Goal: Task Accomplishment & Management: Use online tool/utility

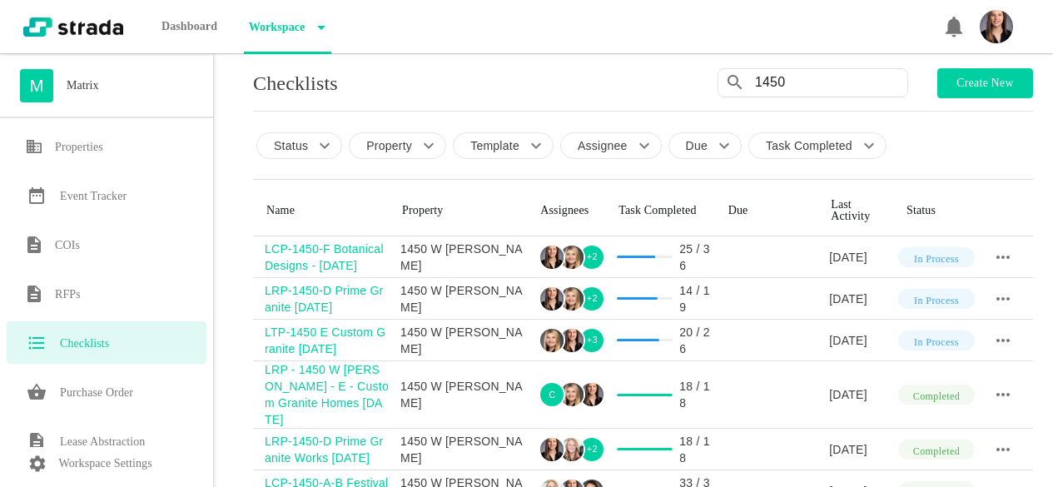
drag, startPoint x: 828, startPoint y: 85, endPoint x: 694, endPoint y: 79, distance: 134.2
click at [695, 80] on div "Checklists 1450 Create new" at bounding box center [643, 83] width 780 height 30
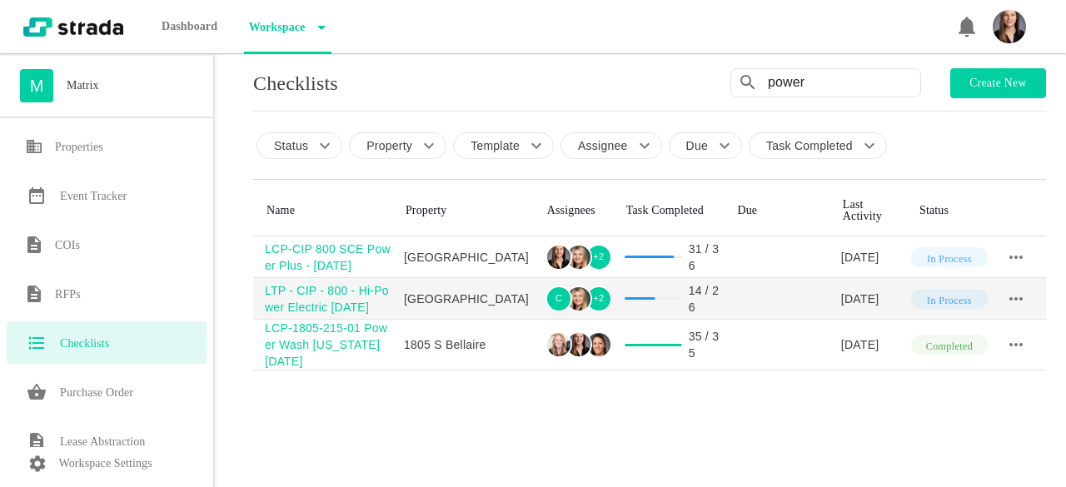
type input "power"
click at [320, 303] on div "LTP - CIP - 800 - Hi-Power Electric [DATE]" at bounding box center [328, 298] width 127 height 33
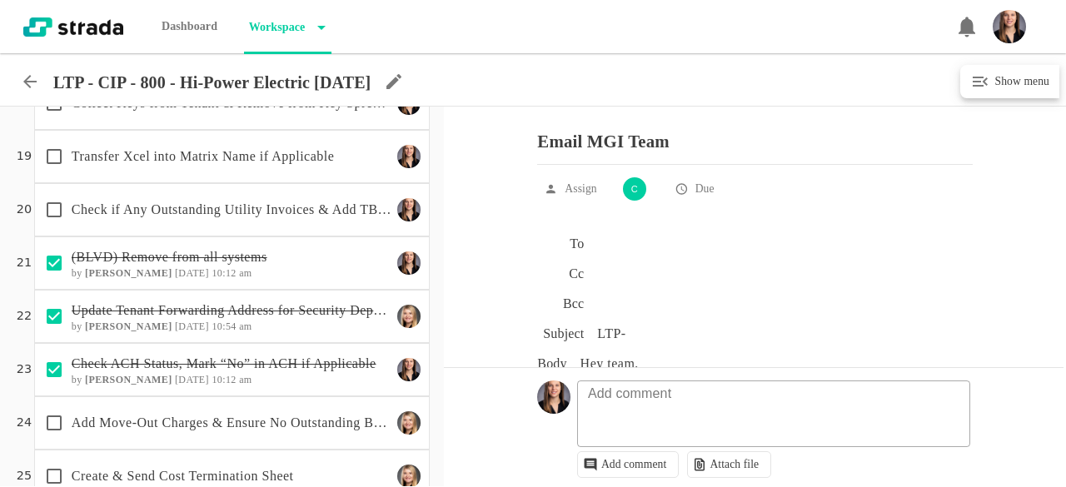
scroll to position [868, 0]
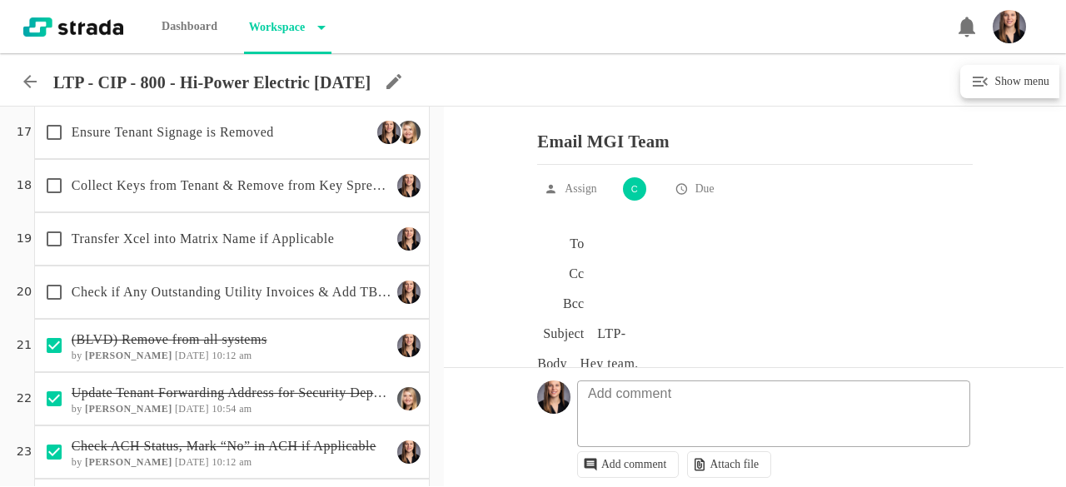
click at [286, 292] on p "Check if Any Outstanding Utility Invoices & Add TBB ASAP" at bounding box center [232, 292] width 321 height 20
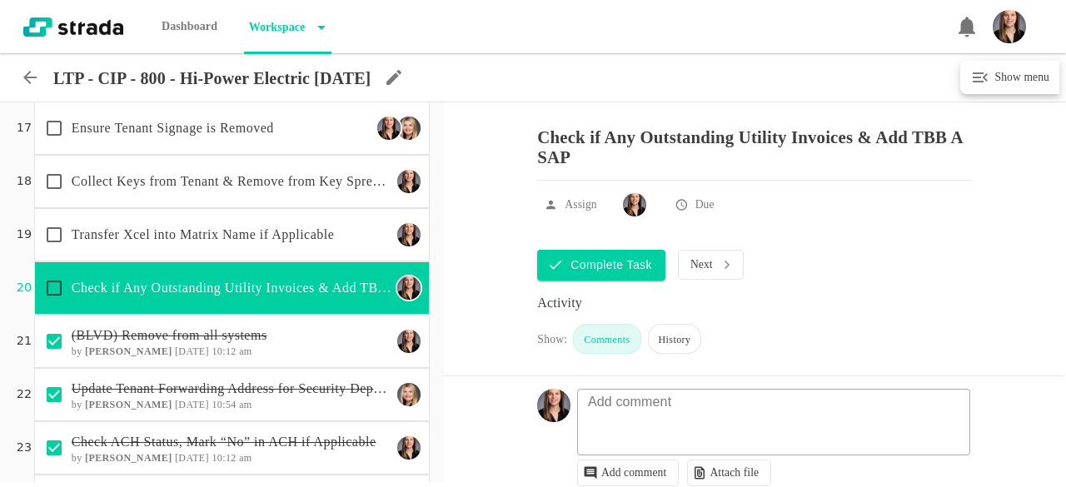
click at [401, 234] on img at bounding box center [408, 234] width 23 height 23
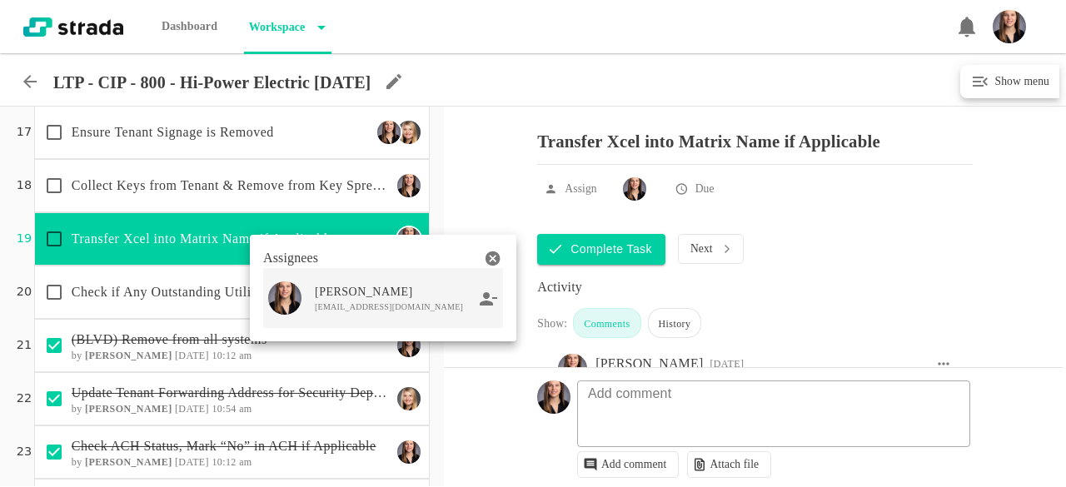
click at [487, 301] on icon at bounding box center [489, 298] width 18 height 15
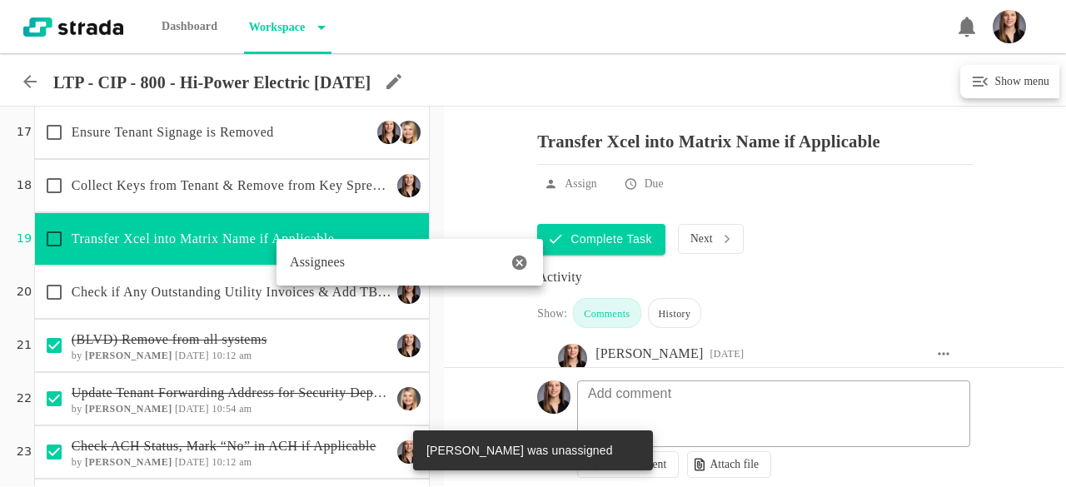
scroll to position [0, 0]
click at [584, 197] on div at bounding box center [533, 243] width 1066 height 487
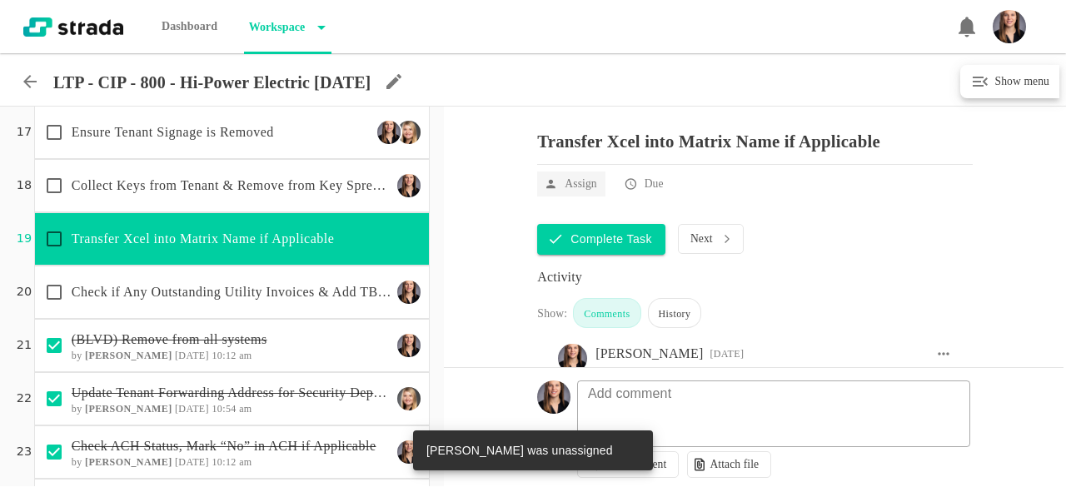
click at [580, 189] on p "Assign" at bounding box center [581, 184] width 32 height 17
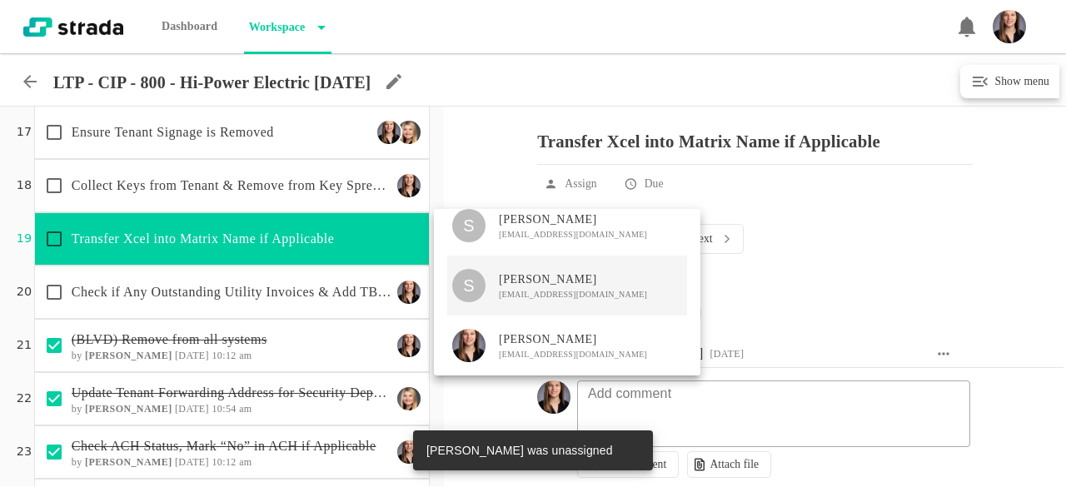
scroll to position [297, 0]
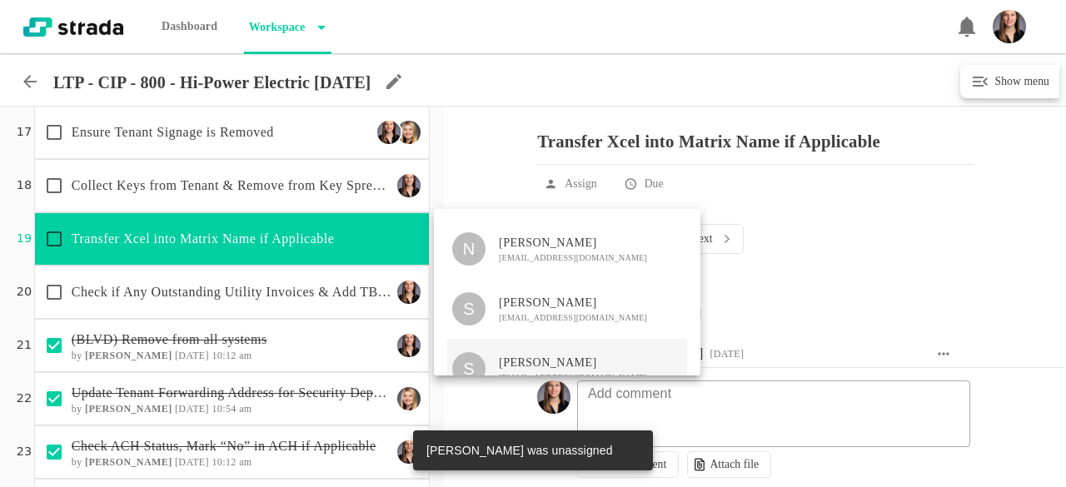
click at [591, 300] on span "[PERSON_NAME]" at bounding box center [573, 303] width 148 height 17
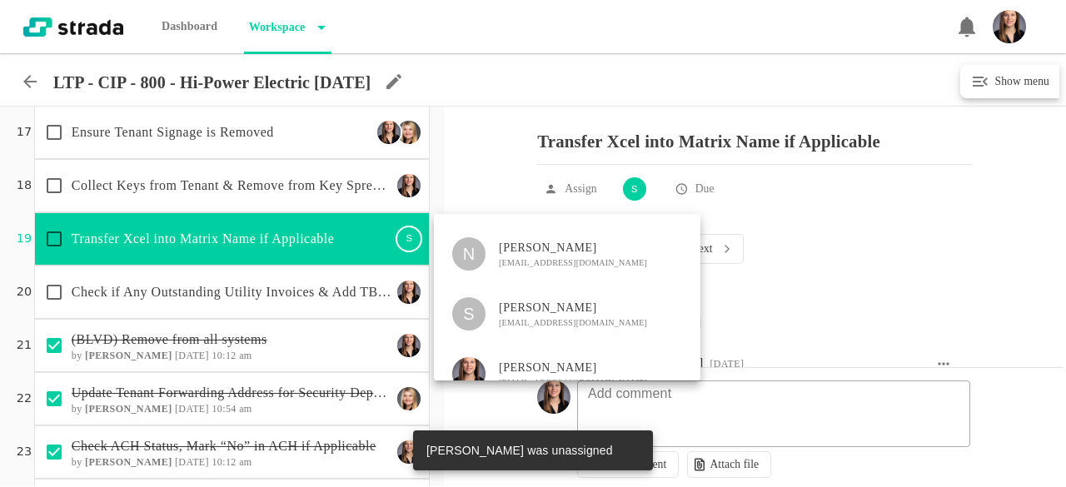
click at [237, 238] on div at bounding box center [533, 243] width 1066 height 487
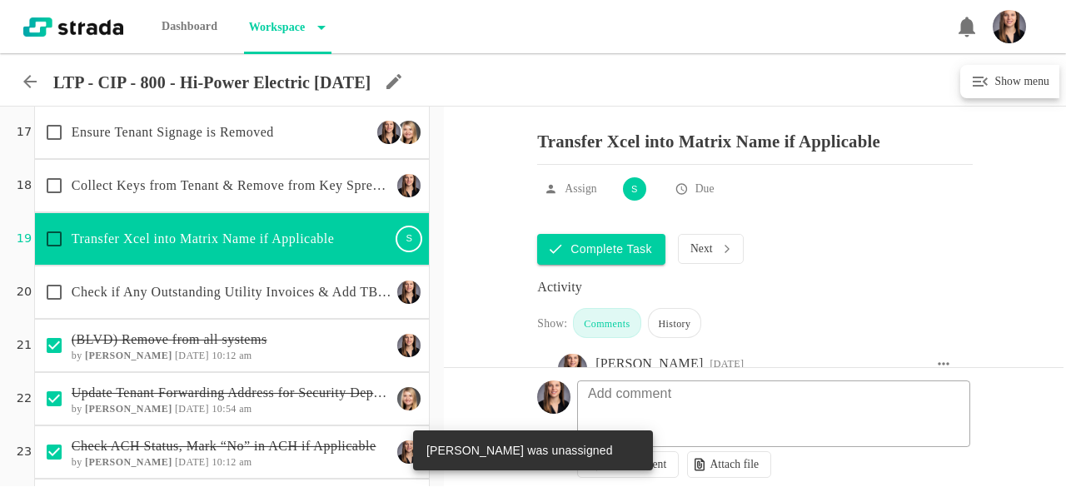
click at [49, 237] on input "checkbox" at bounding box center [54, 239] width 35 height 35
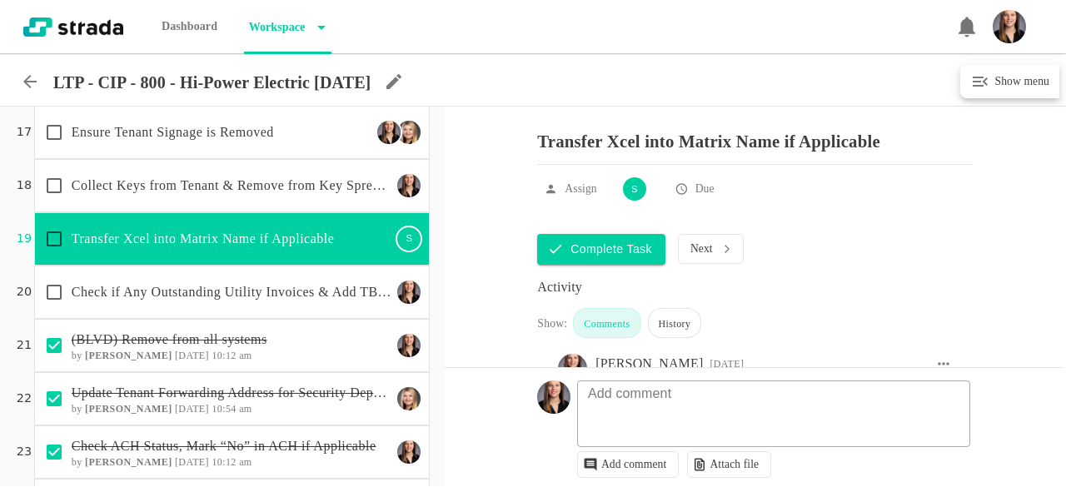
checkbox input "true"
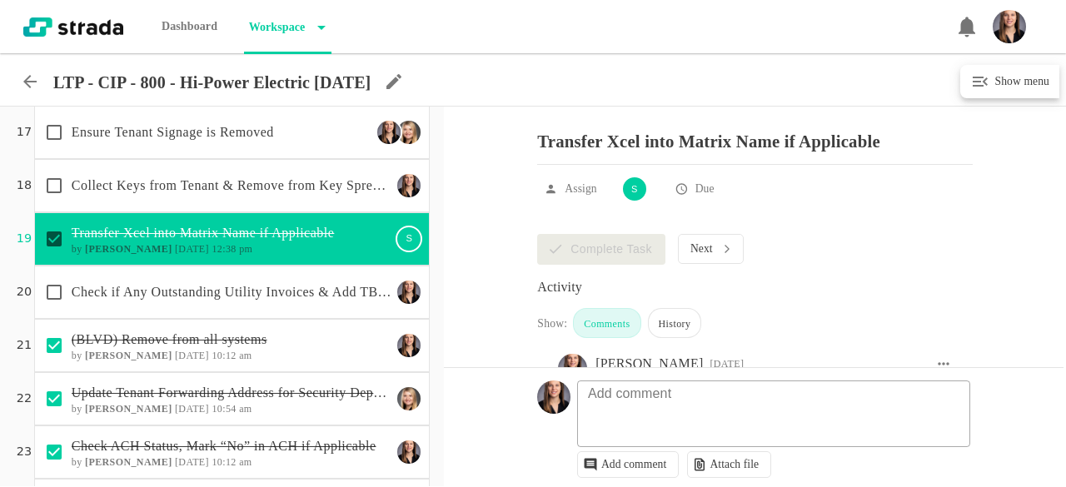
click at [219, 192] on p "Collect Keys from Tenant & Remove from Key Spreadsheet" at bounding box center [232, 186] width 321 height 20
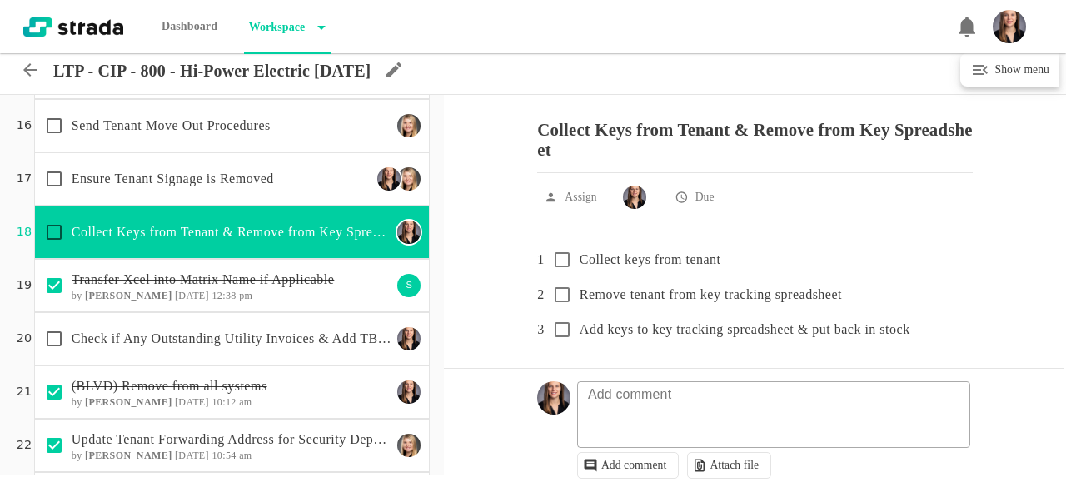
scroll to position [784, 0]
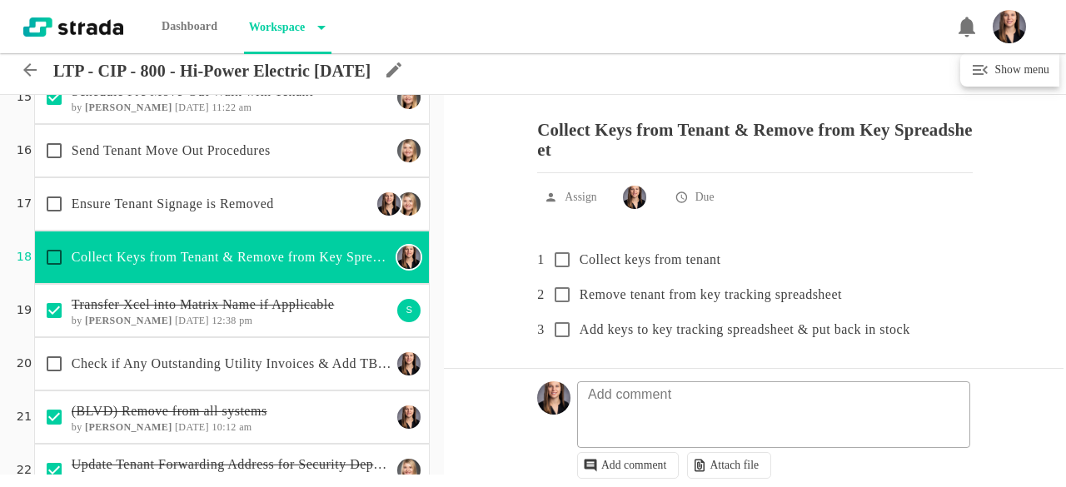
click at [57, 254] on input "checkbox" at bounding box center [54, 257] width 35 height 35
checkbox input "true"
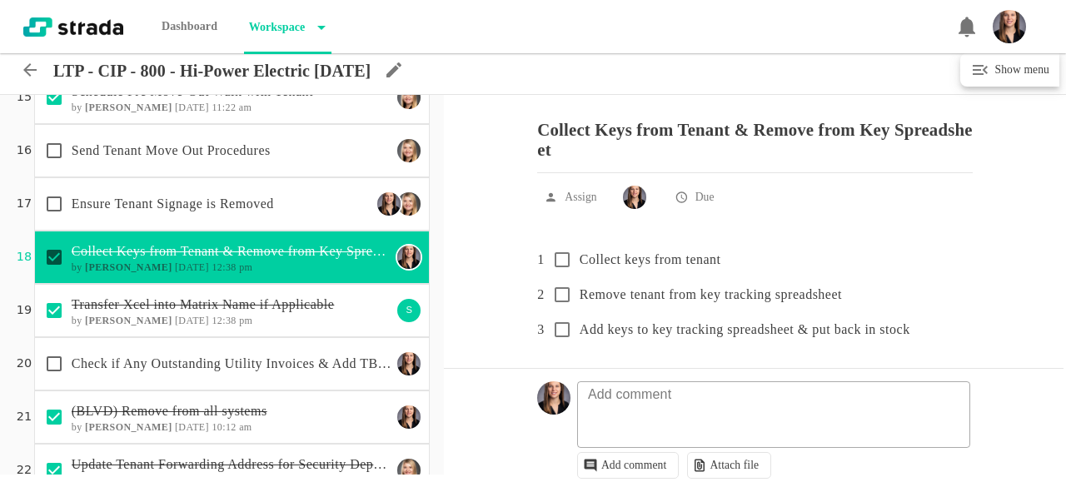
scroll to position [701, 0]
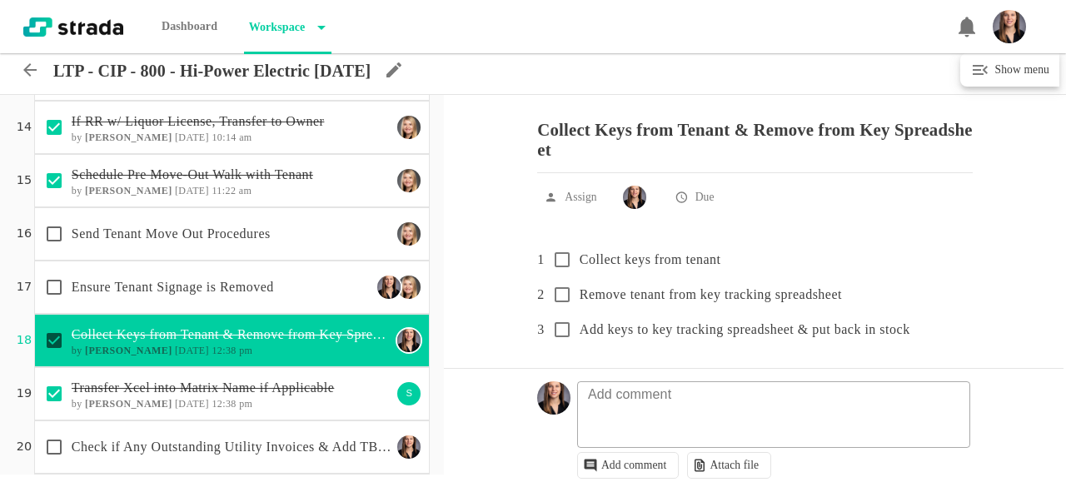
click at [314, 284] on p "Ensure Tenant Signage is Removed" at bounding box center [222, 287] width 301 height 20
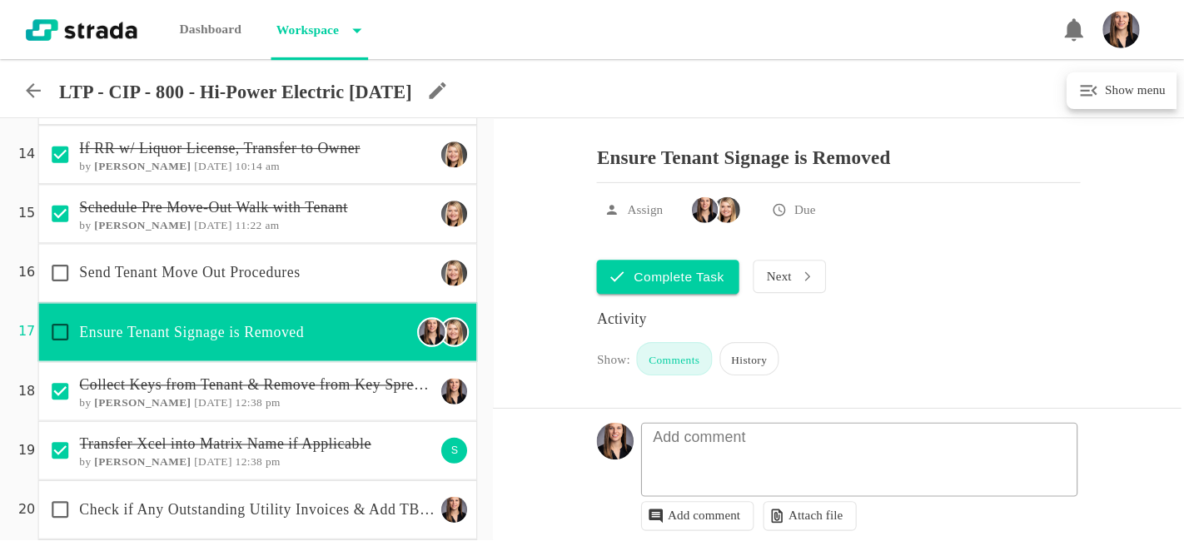
scroll to position [4, 0]
click at [58, 291] on input "checkbox" at bounding box center [54, 298] width 35 height 35
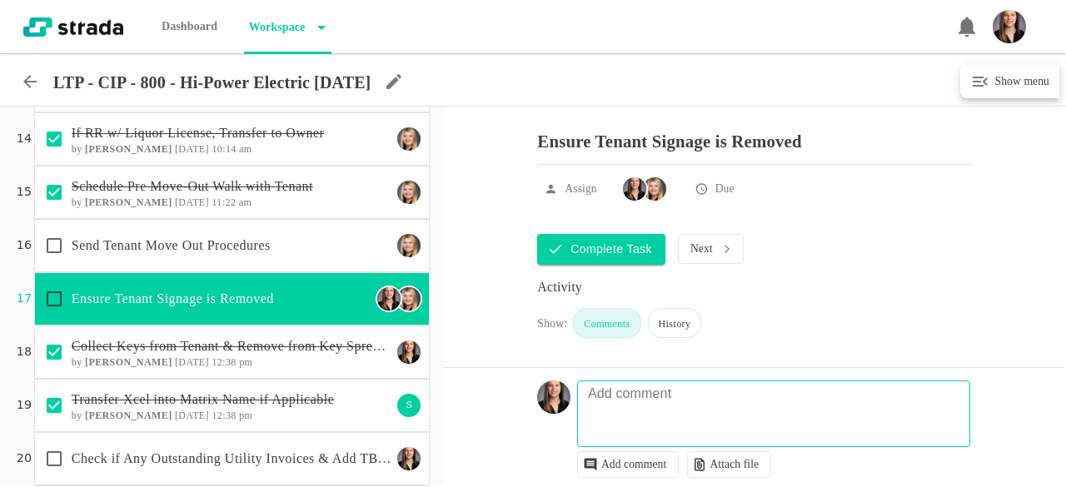
click at [711, 418] on textarea at bounding box center [776, 422] width 392 height 48
checkbox input "true"
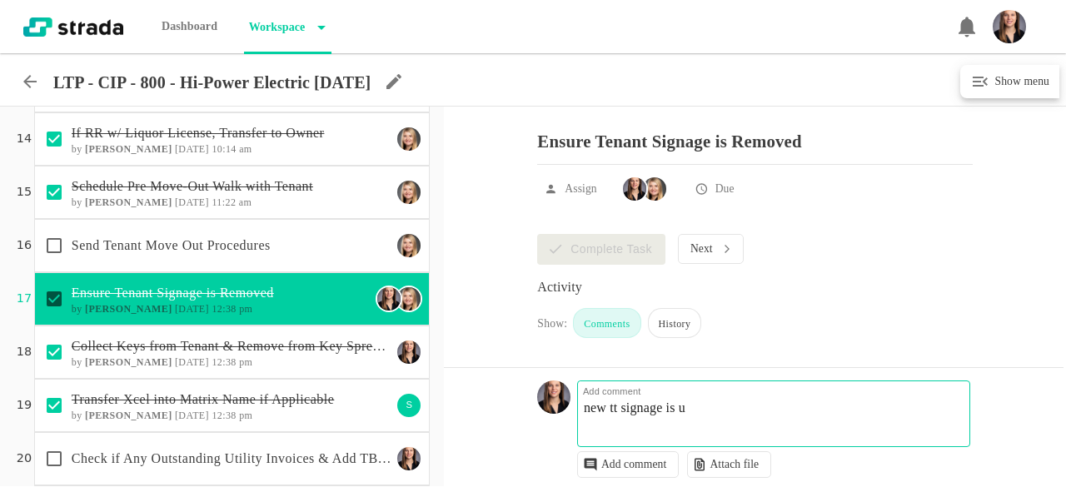
type textarea "new tt signage is up"
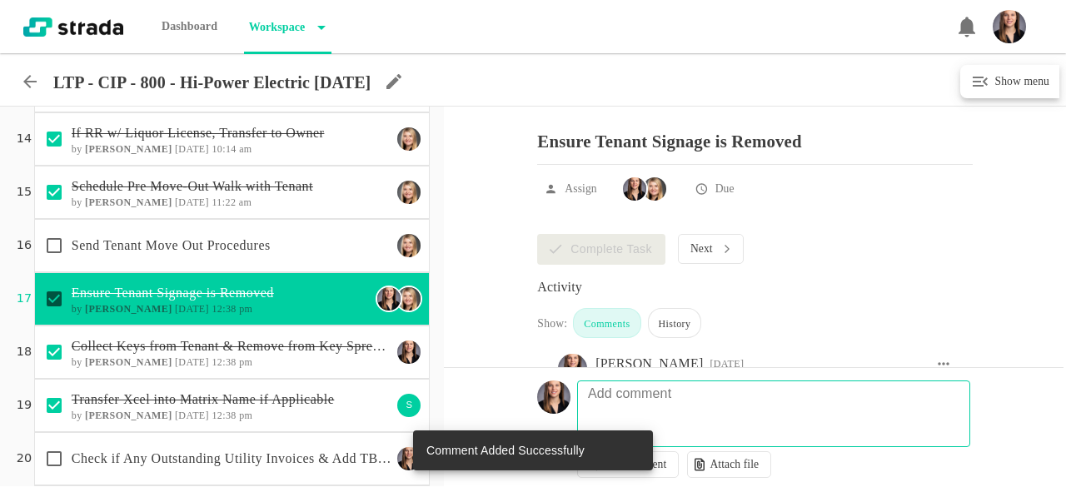
click at [205, 247] on p "Send Tenant Move Out Procedures" at bounding box center [232, 246] width 321 height 20
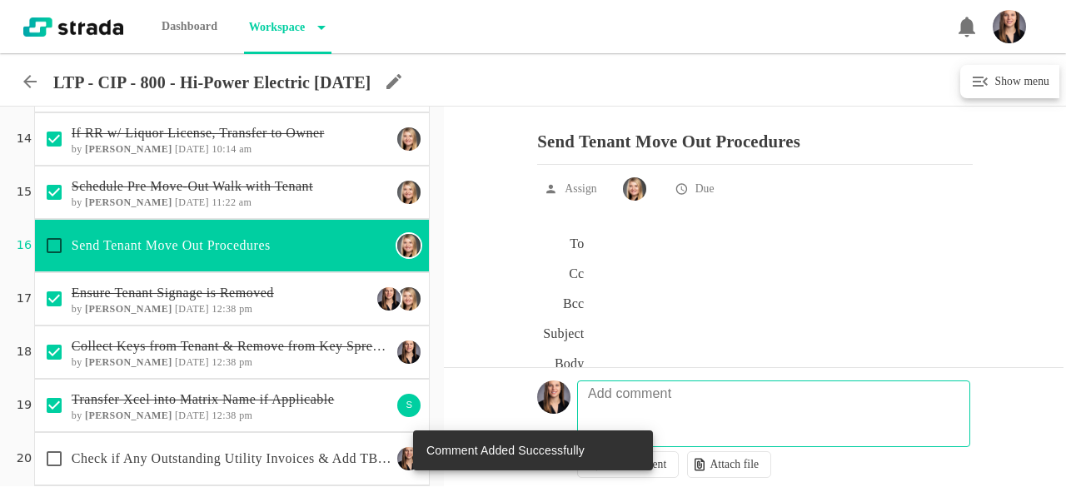
click at [54, 243] on input "checkbox" at bounding box center [54, 245] width 35 height 35
checkbox input "true"
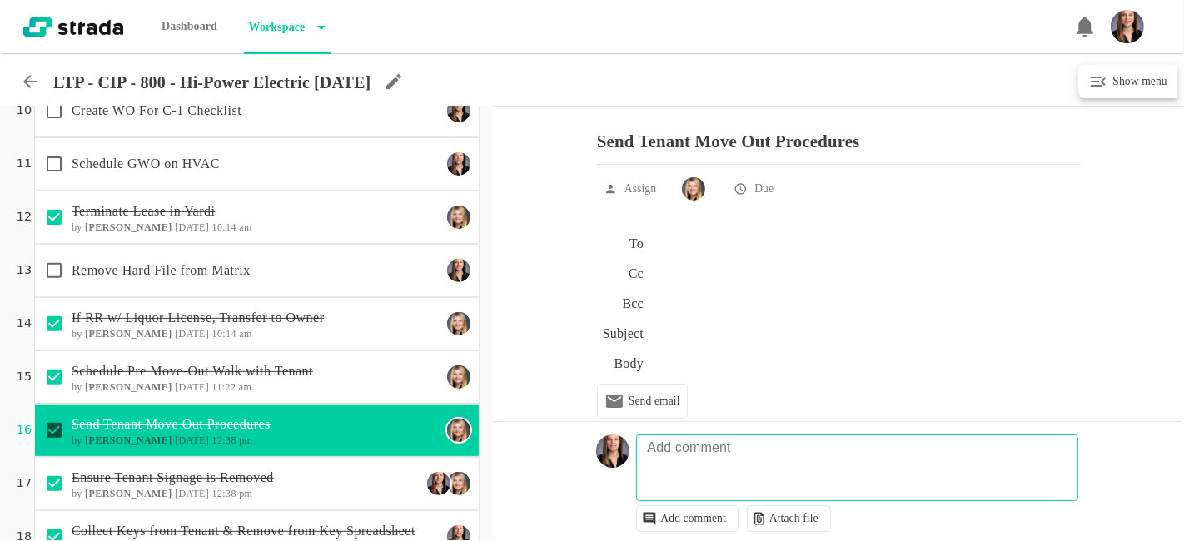
scroll to position [423, 0]
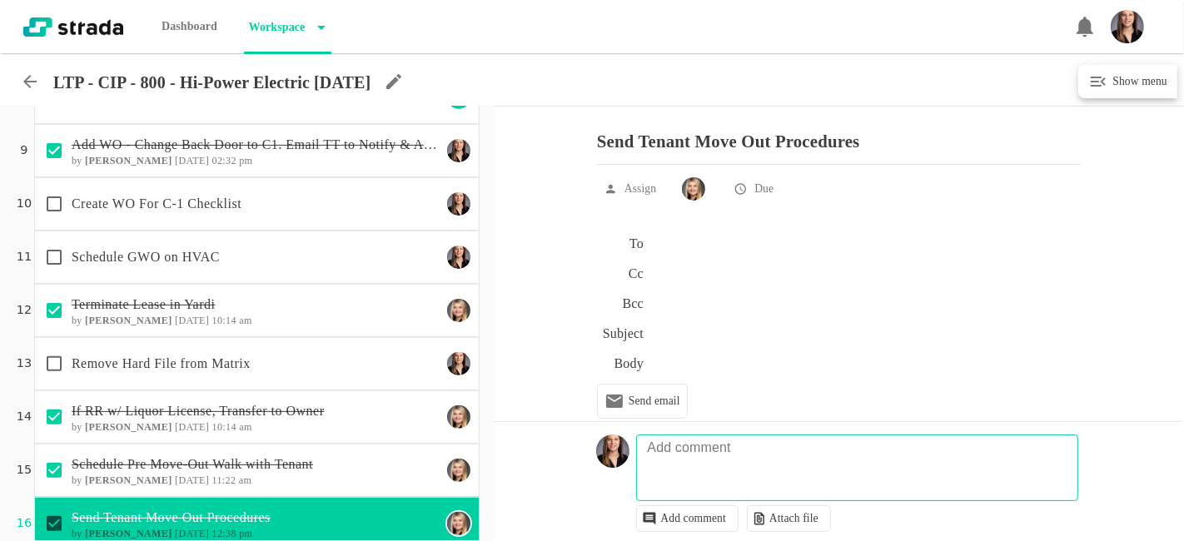
click at [250, 200] on p "Create WO For C-1 Checklist" at bounding box center [257, 204] width 370 height 20
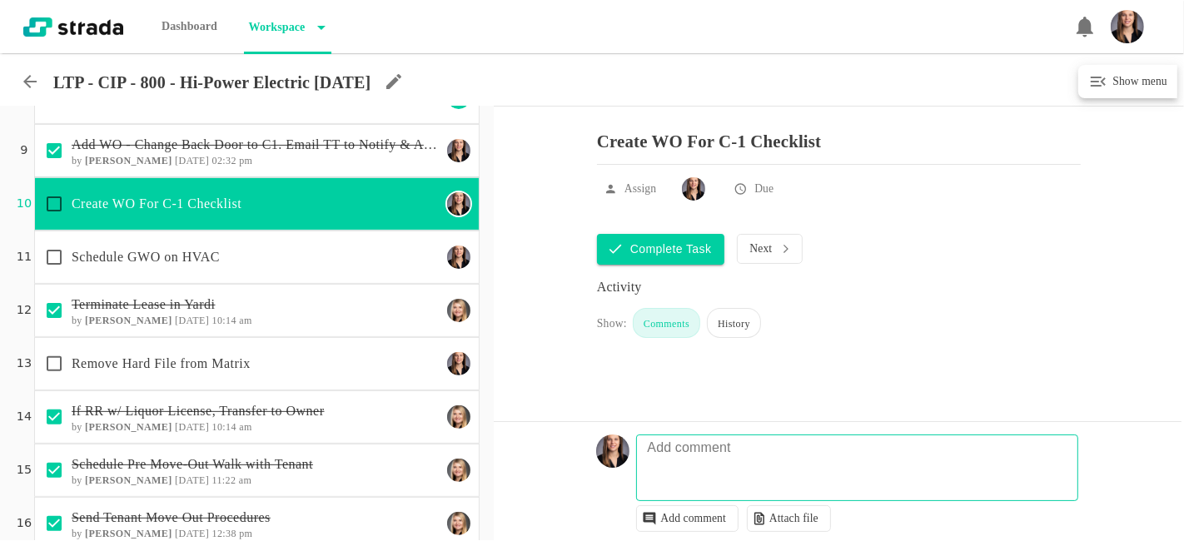
click at [55, 202] on input "checkbox" at bounding box center [54, 204] width 35 height 35
checkbox input "true"
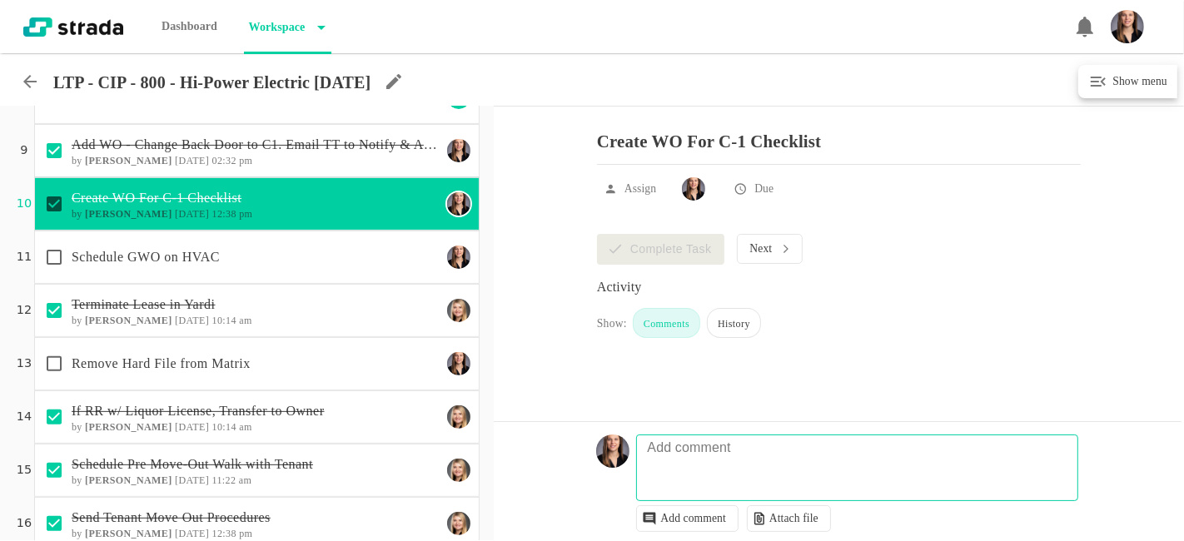
click at [247, 356] on p "Remove Hard File from Matrix" at bounding box center [257, 364] width 370 height 20
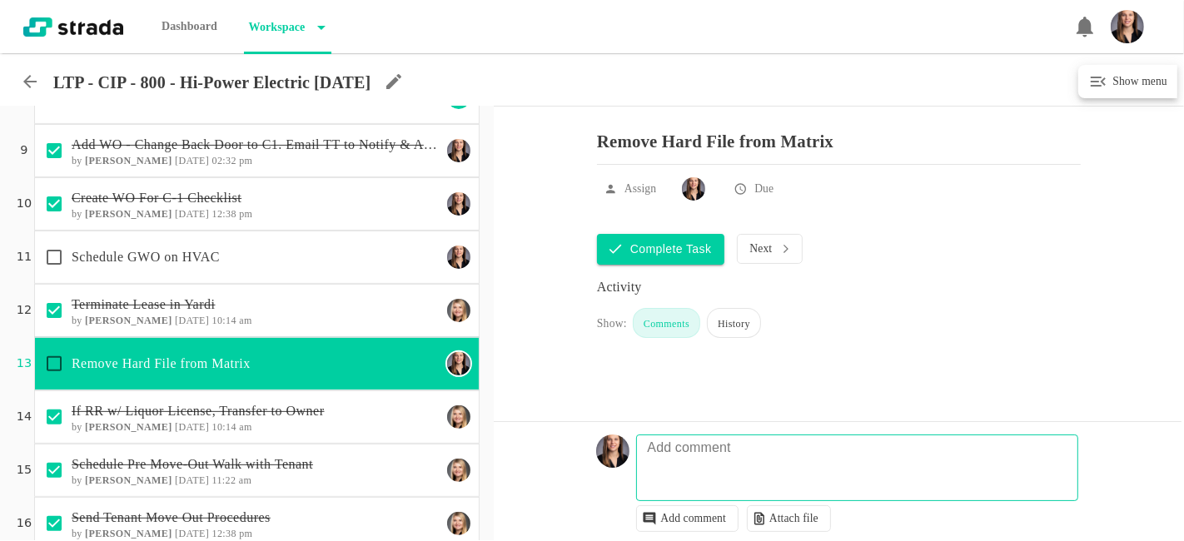
click at [54, 362] on input "checkbox" at bounding box center [54, 363] width 35 height 35
checkbox input "true"
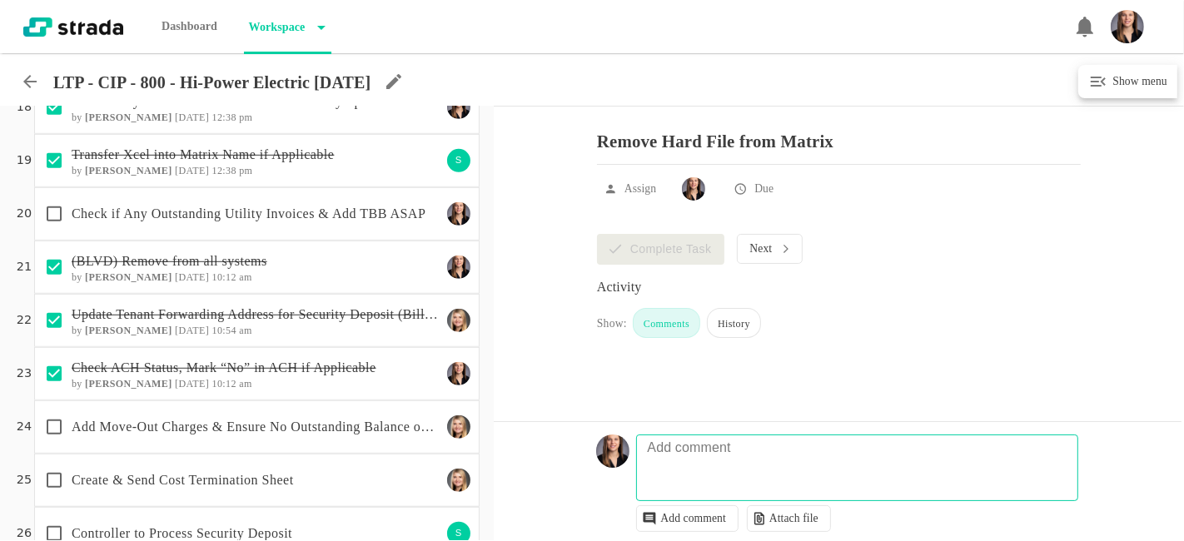
scroll to position [979, 0]
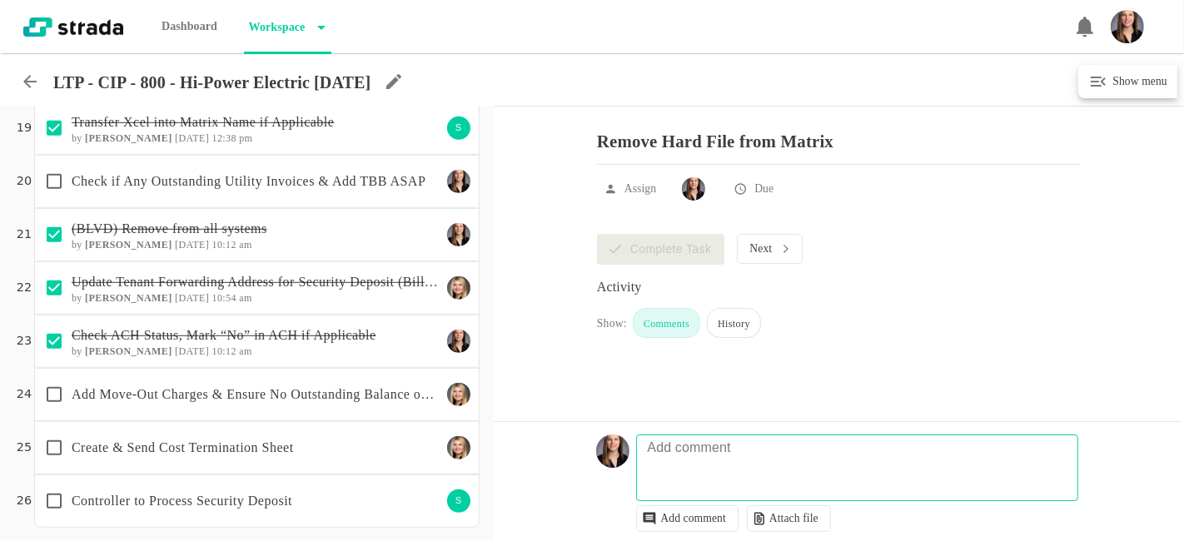
click at [134, 179] on p "Check if Any Outstanding Utility Invoices & Add TBB ASAP" at bounding box center [257, 182] width 370 height 20
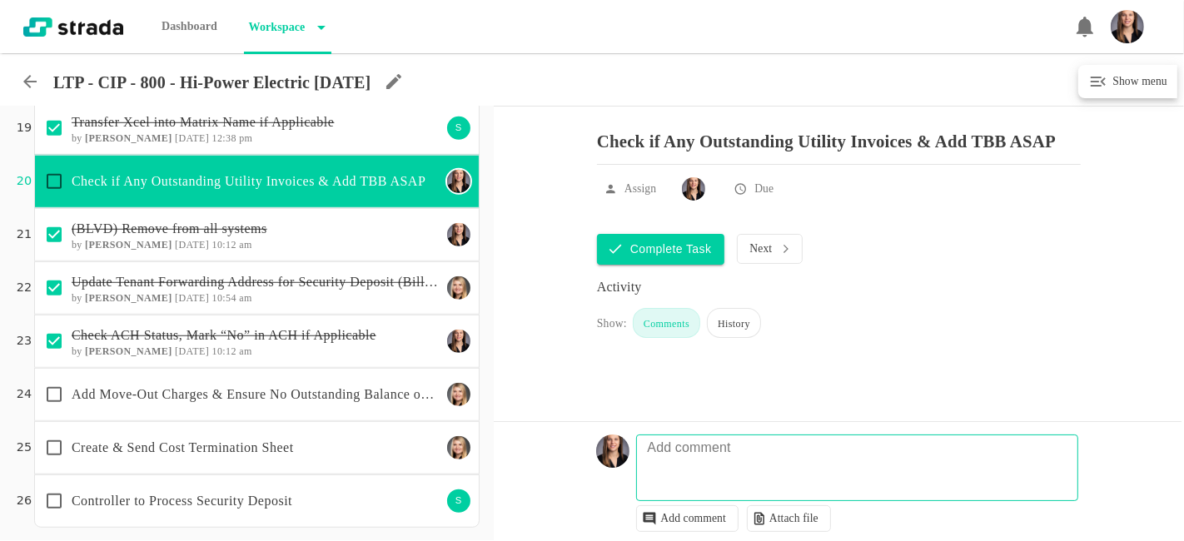
click at [46, 171] on input "checkbox" at bounding box center [54, 181] width 35 height 35
checkbox input "true"
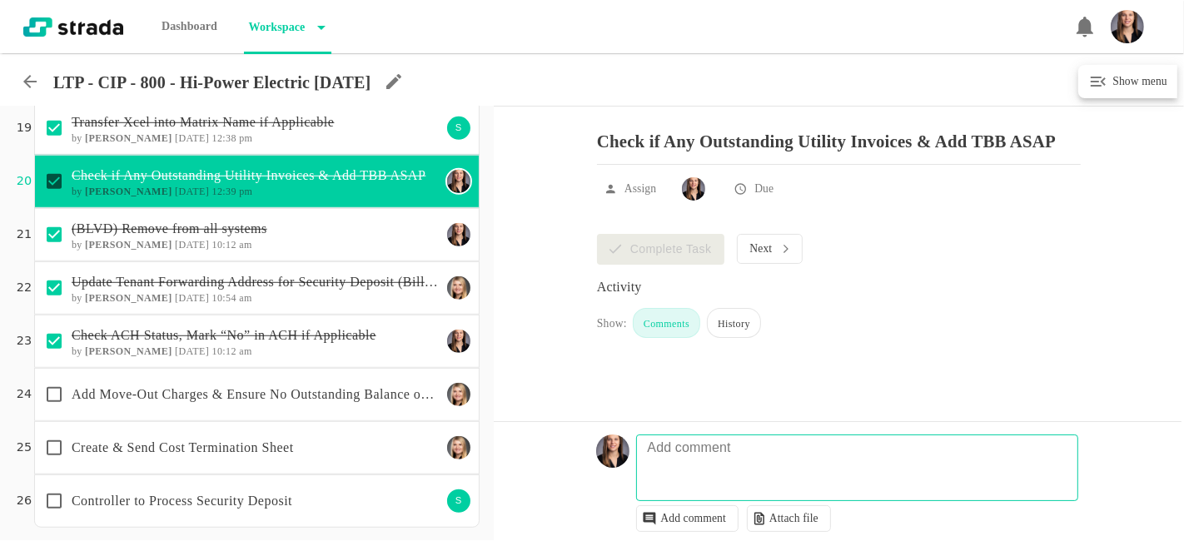
click at [385, 386] on p "Add Move-Out Charges & Ensure No Outstanding Balance on Account" at bounding box center [257, 395] width 370 height 20
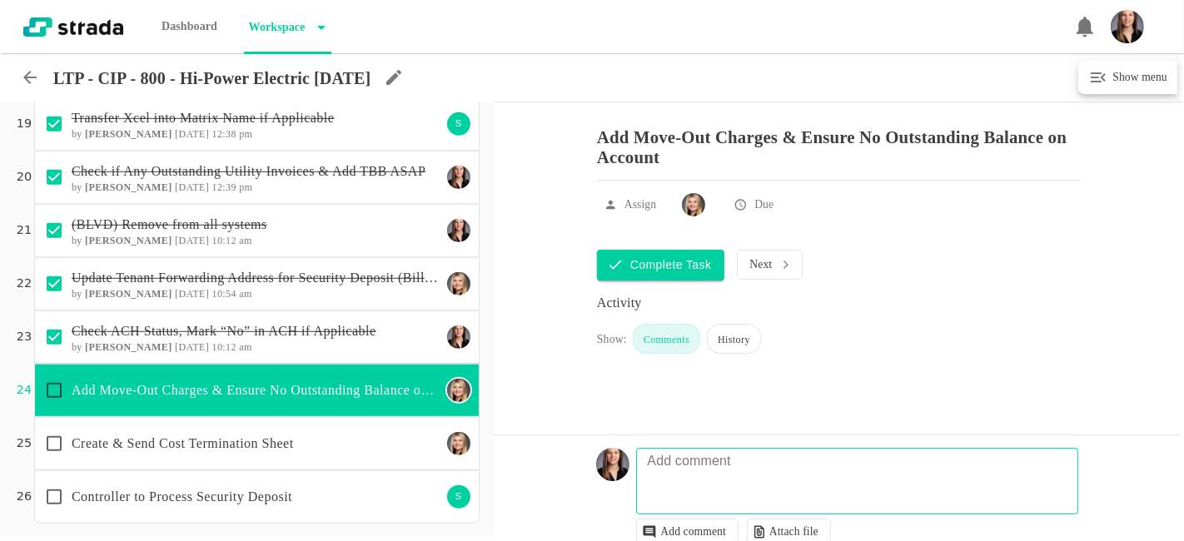
scroll to position [979, 0]
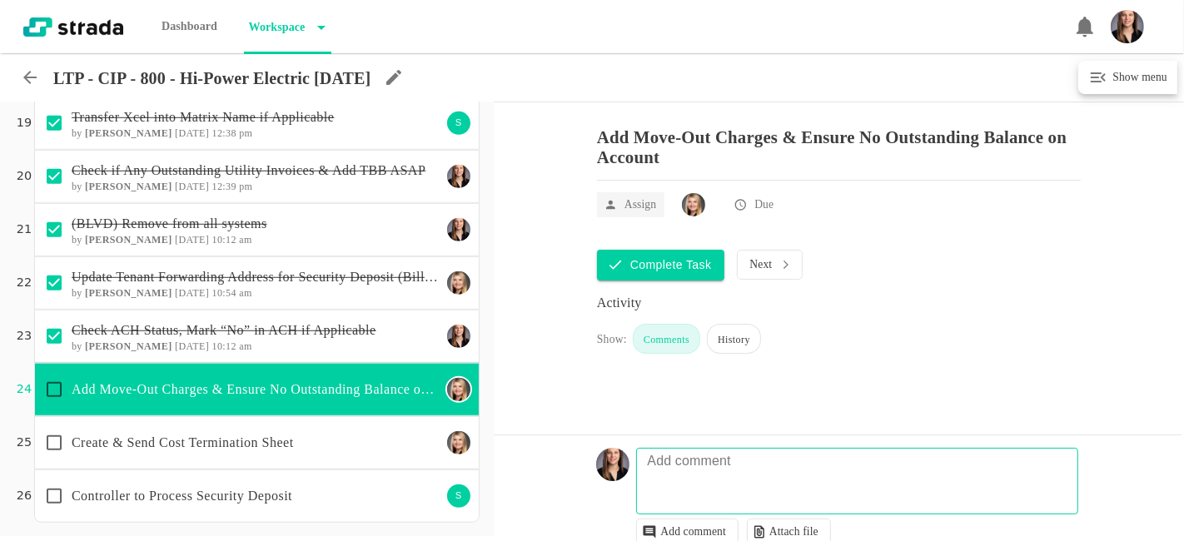
click at [647, 207] on p "Assign" at bounding box center [641, 205] width 32 height 17
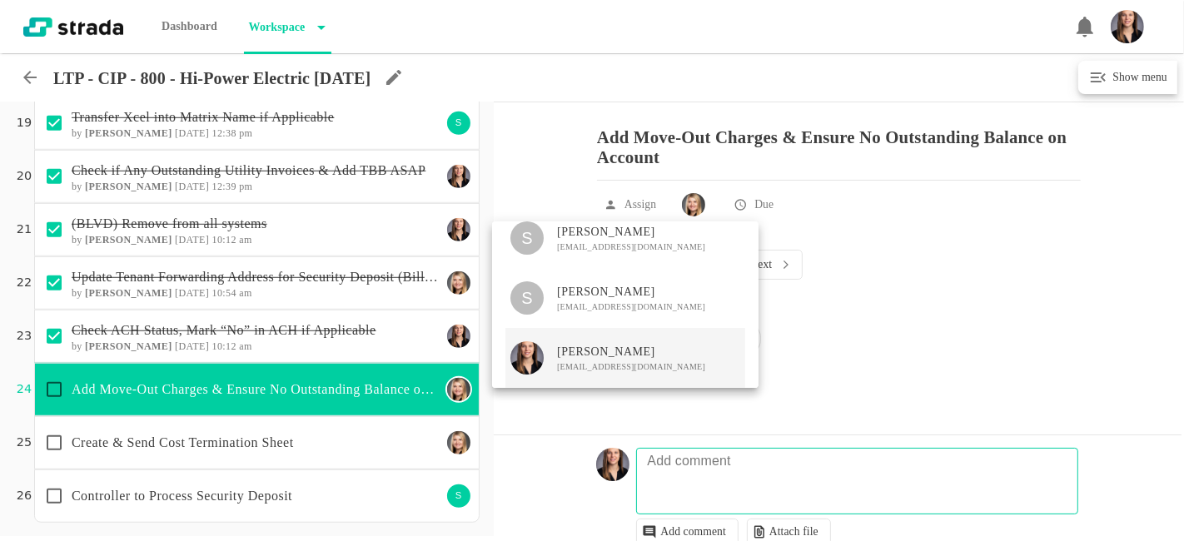
click at [661, 355] on span "[PERSON_NAME]" at bounding box center [631, 352] width 148 height 17
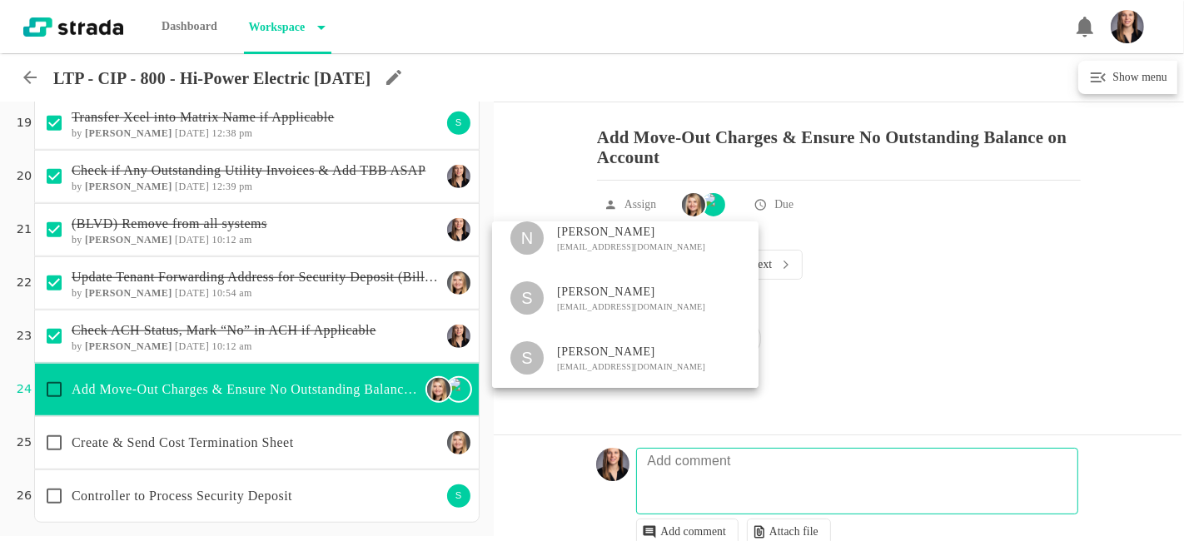
scroll to position [261, 0]
drag, startPoint x: 364, startPoint y: 436, endPoint x: 316, endPoint y: 444, distance: 48.1
click at [355, 438] on div at bounding box center [592, 270] width 1184 height 541
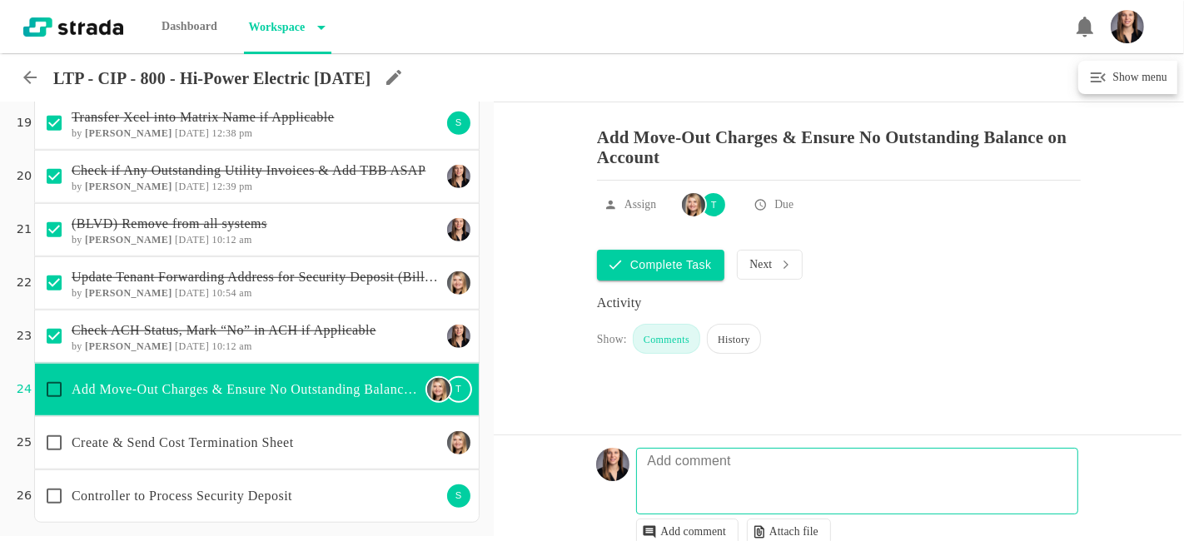
click at [252, 446] on p "Create & Send Cost Termination Sheet" at bounding box center [257, 443] width 370 height 20
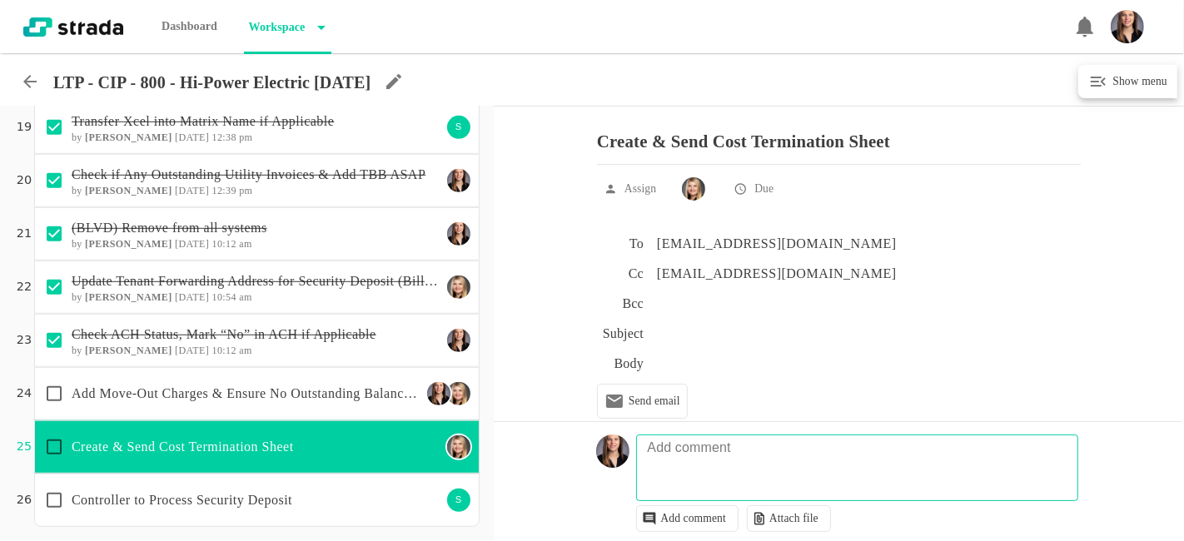
scroll to position [9, 0]
click at [643, 189] on p "Assign" at bounding box center [641, 189] width 32 height 17
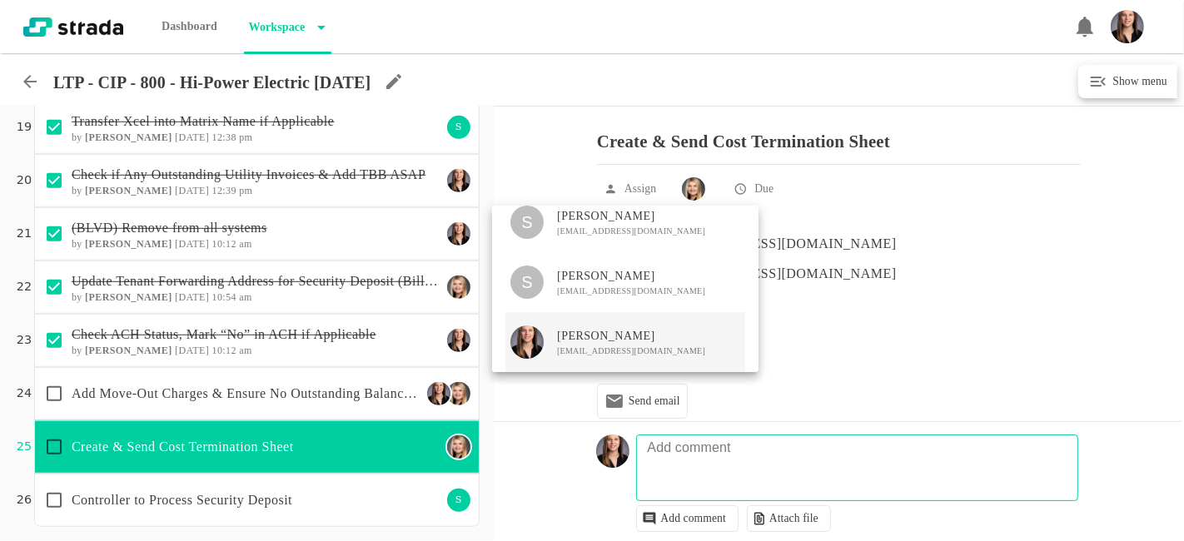
click at [605, 339] on span "[PERSON_NAME]" at bounding box center [631, 336] width 148 height 17
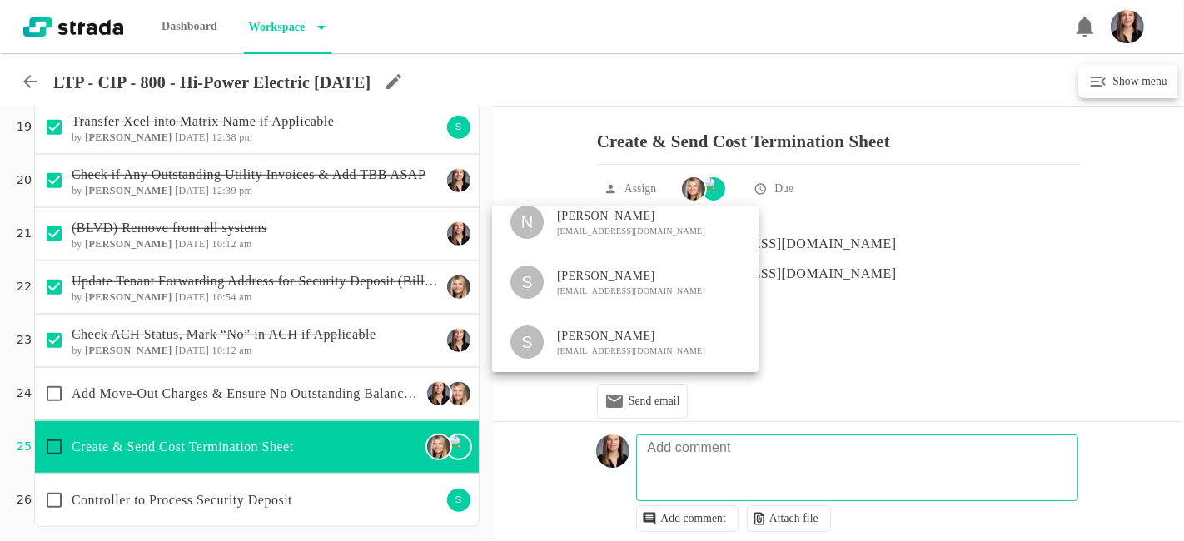
scroll to position [261, 0]
click at [976, 338] on div at bounding box center [592, 270] width 1184 height 541
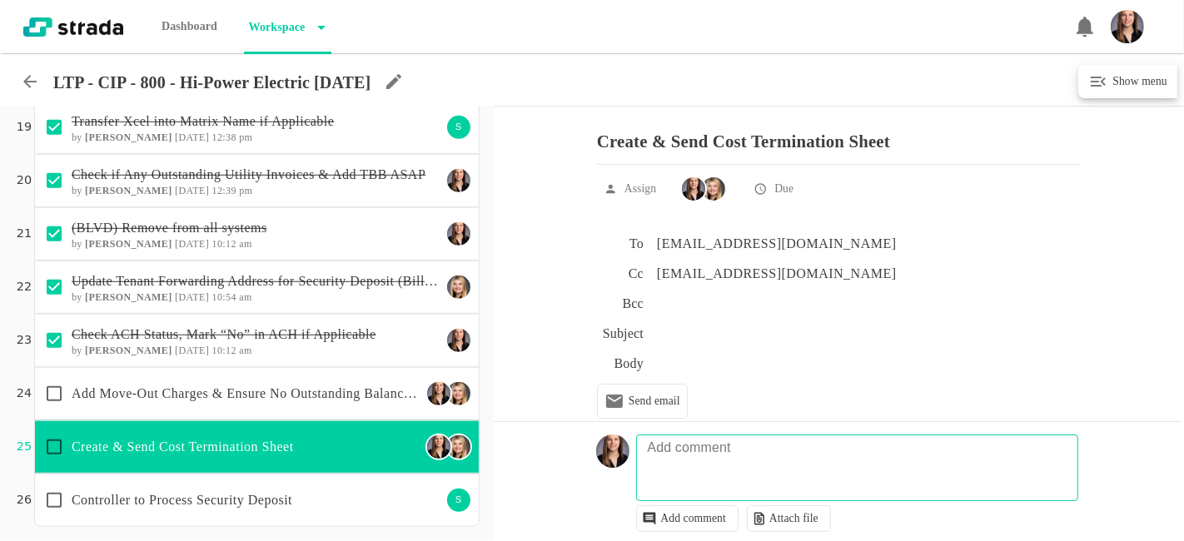
click at [296, 271] on p "Update Tenant Forwarding Address for Security Deposit (Billing Contact in Yardi…" at bounding box center [257, 281] width 370 height 20
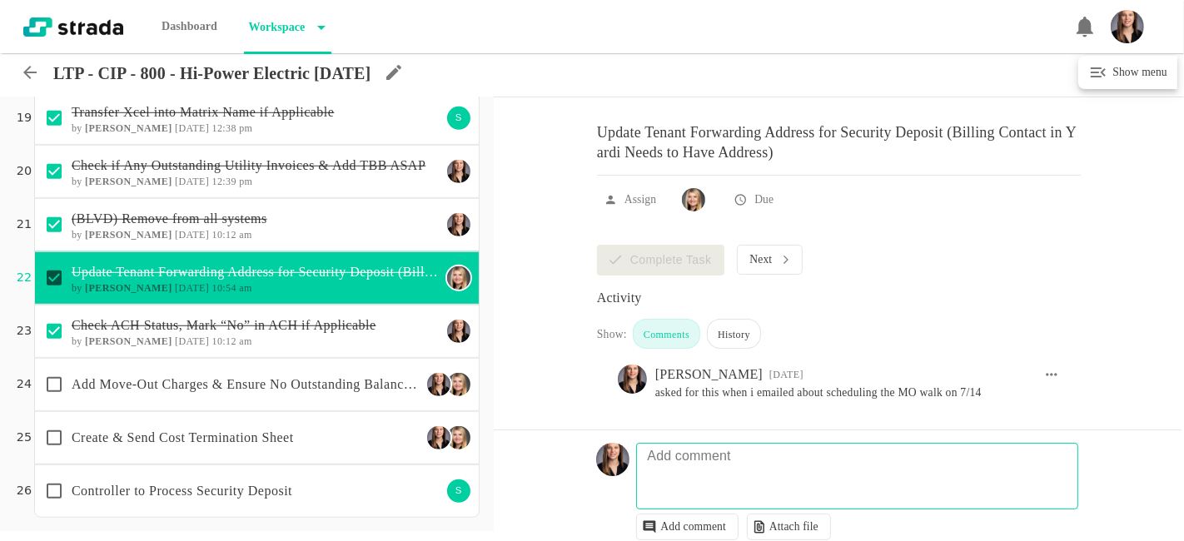
scroll to position [97, 0]
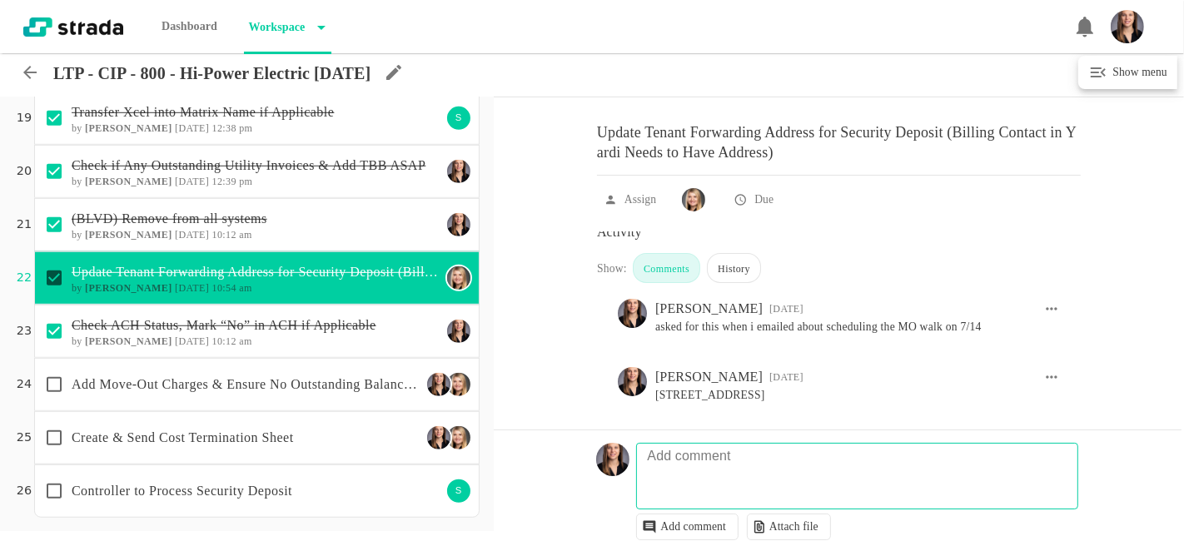
drag, startPoint x: 734, startPoint y: 396, endPoint x: 650, endPoint y: 367, distance: 89.0
click at [650, 367] on div "[PERSON_NAME] [DATE] [STREET_ADDRESS]" at bounding box center [839, 392] width 442 height 68
copy pre "[STREET_ADDRESS]"
